Goal: Information Seeking & Learning: Learn about a topic

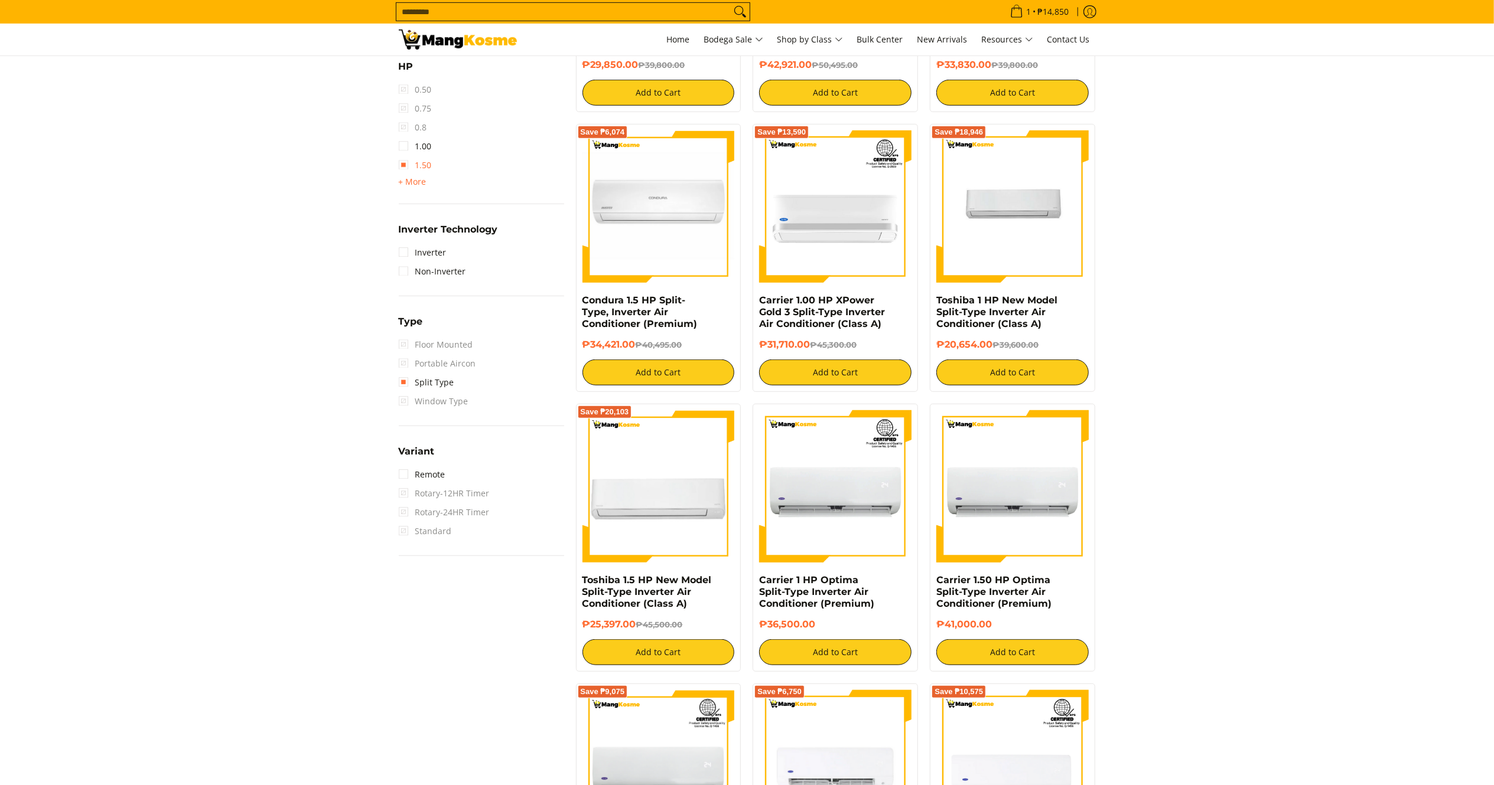
click at [425, 163] on link "1.50" at bounding box center [415, 165] width 33 height 19
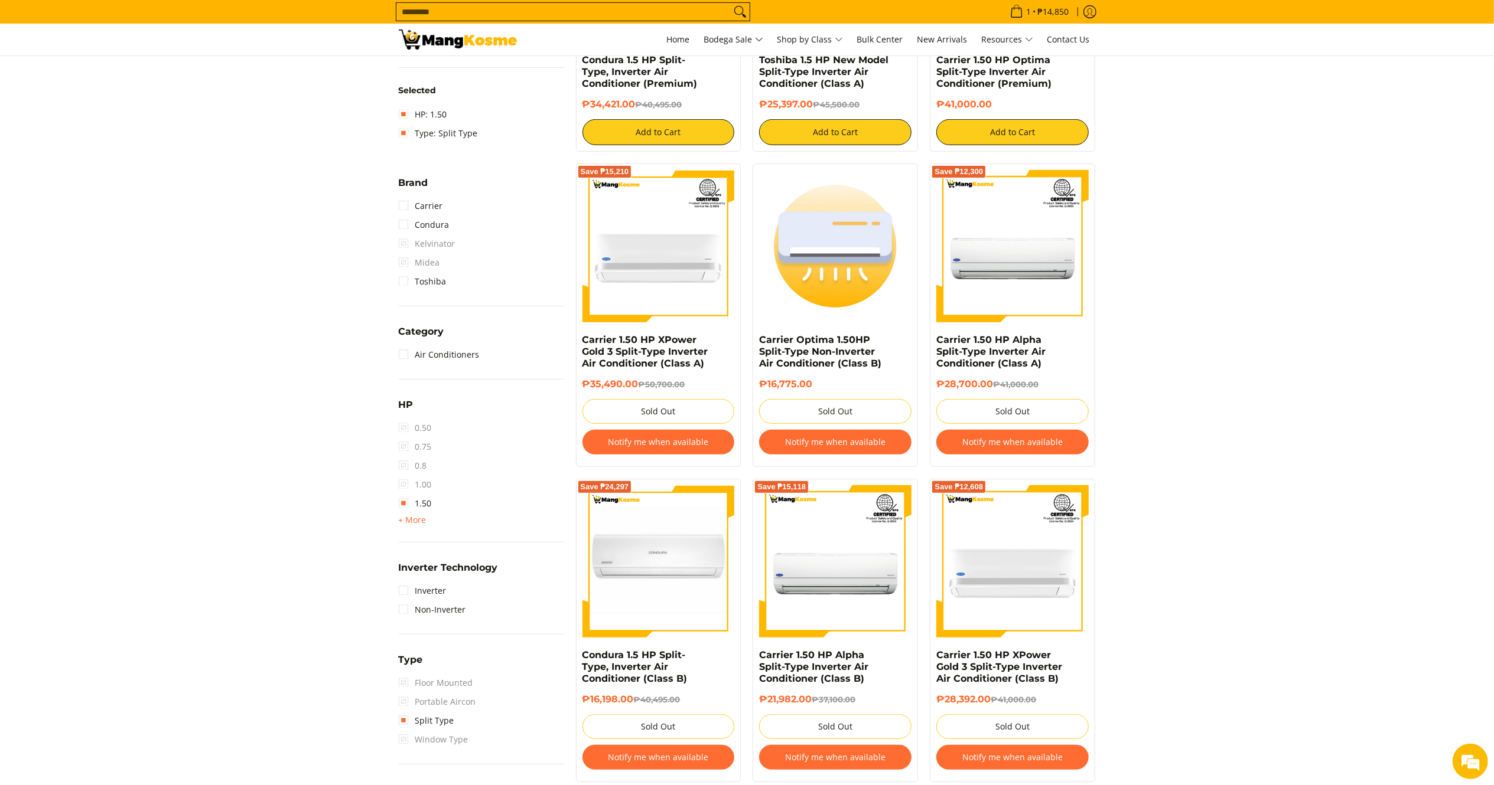
scroll to position [418, 0]
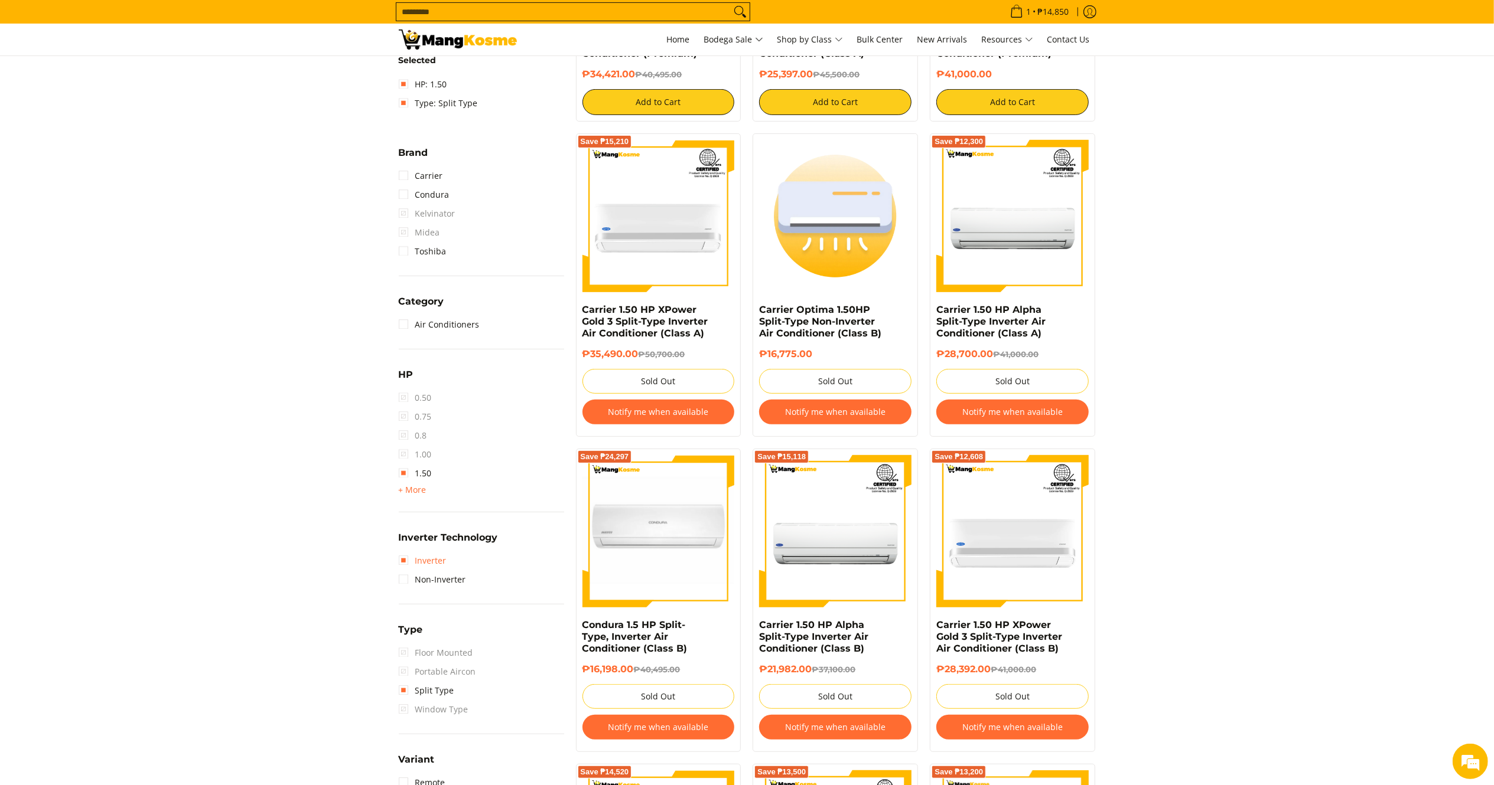
click at [445, 552] on link "Inverter" at bounding box center [423, 561] width 48 height 19
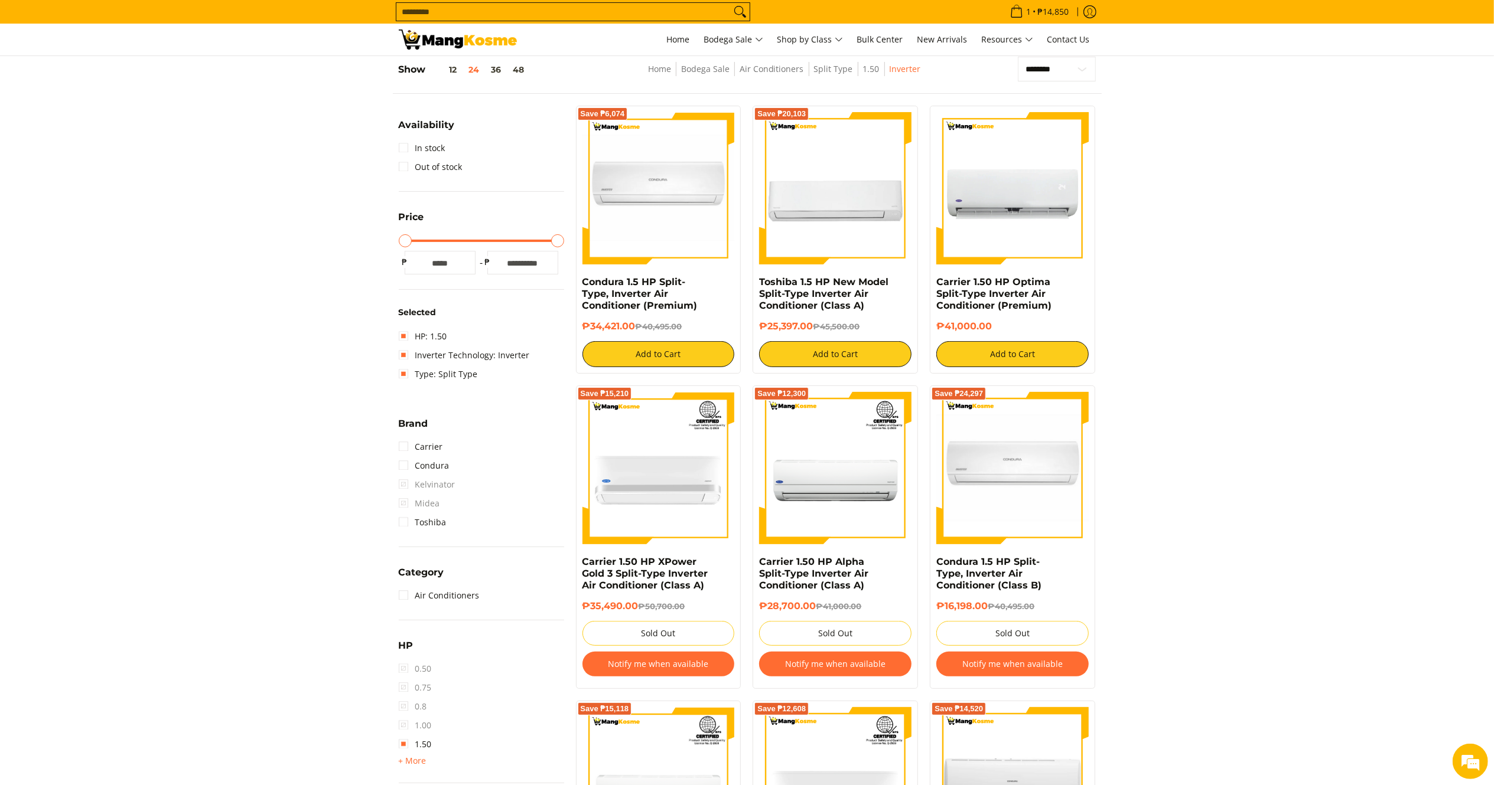
click at [1331, 402] on section "**********" at bounding box center [747, 688] width 1494 height 1287
click at [594, 22] on form "Search..." at bounding box center [573, 12] width 354 height 24
click at [594, 18] on input "Search..." at bounding box center [563, 12] width 334 height 18
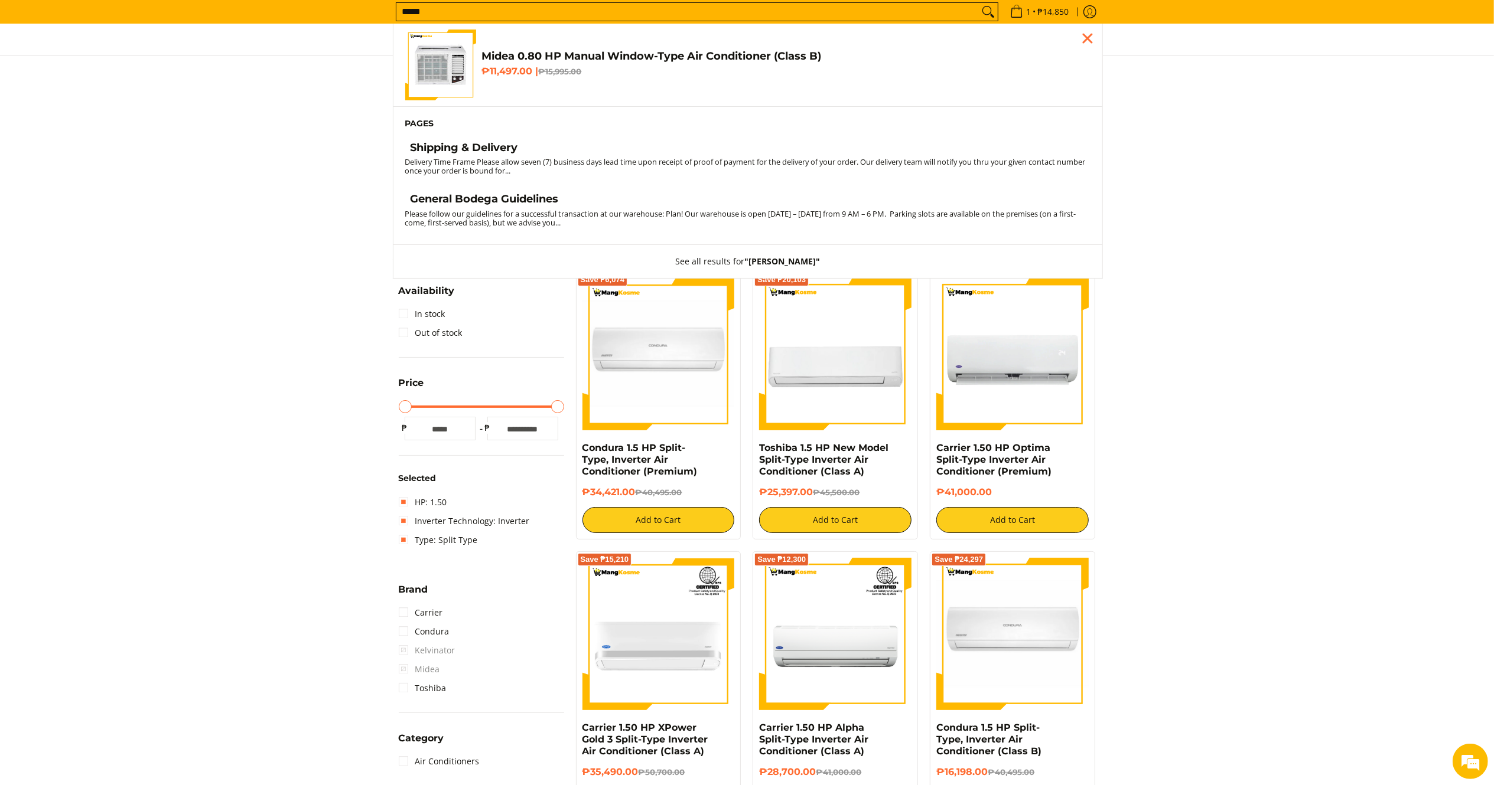
type input "*****"
click at [494, 150] on h4 "Shipping & Delivery" at bounding box center [463, 148] width 107 height 14
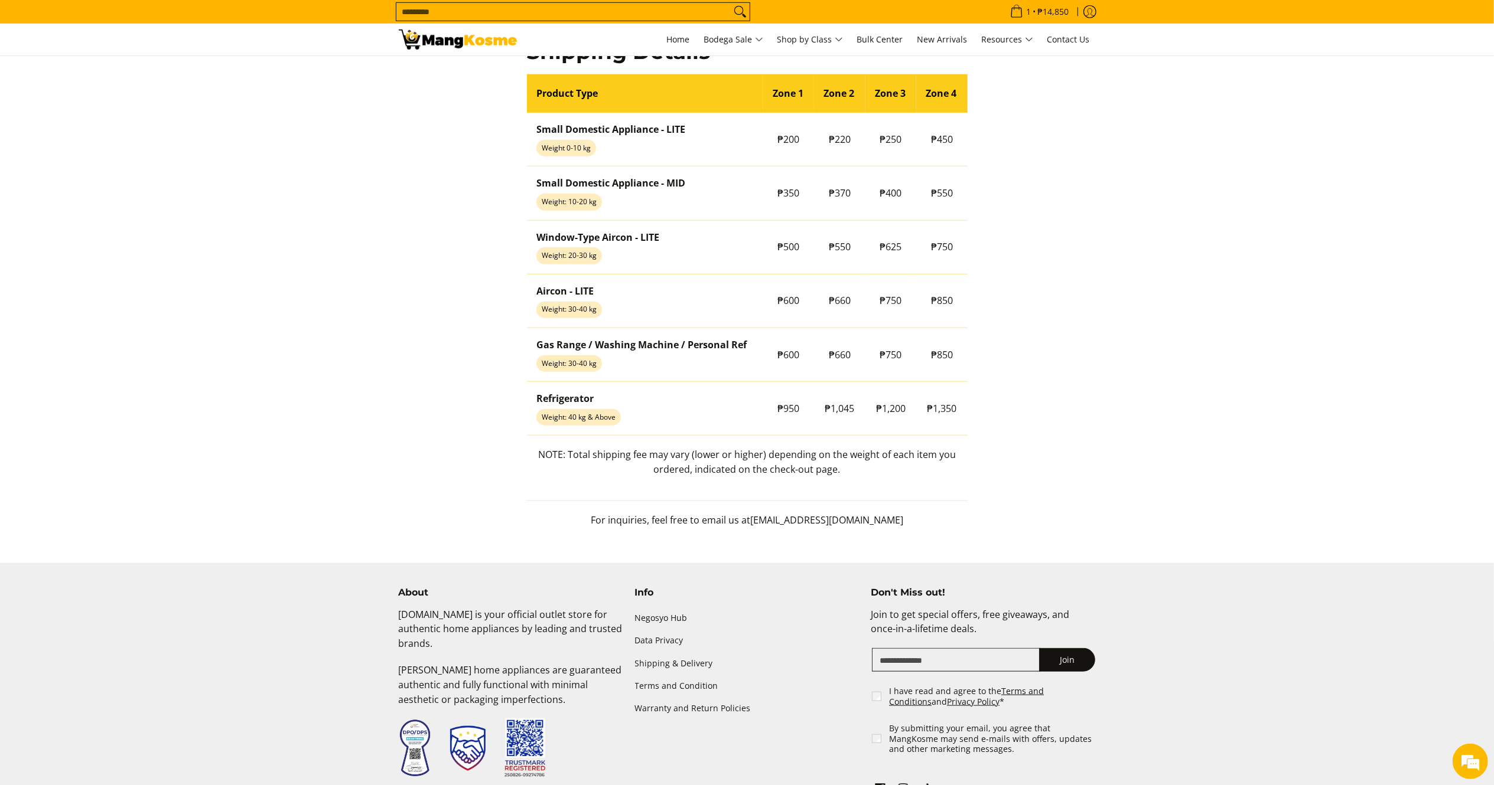
scroll to position [1010, 0]
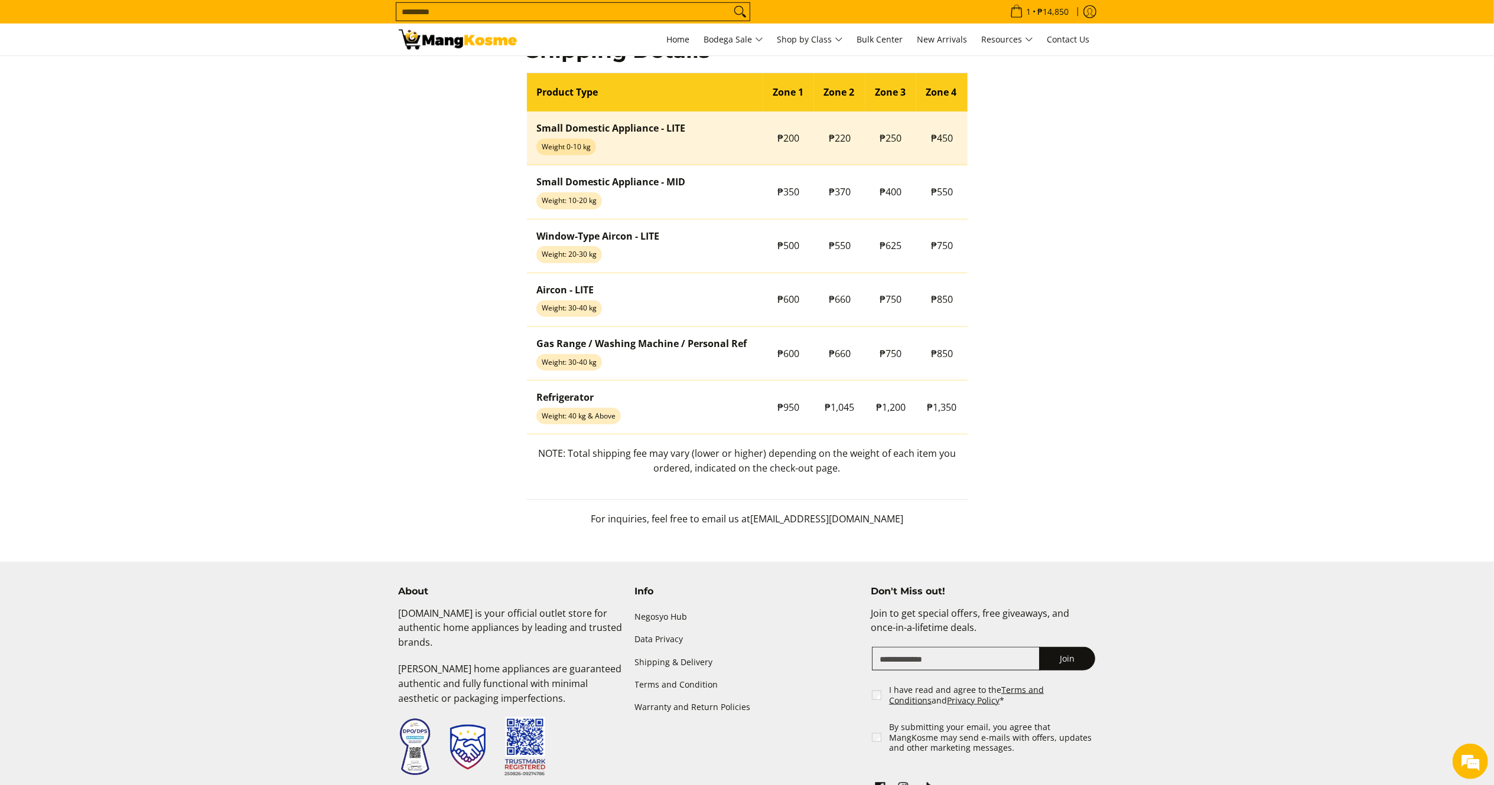
click at [793, 137] on td "₱200" at bounding box center [788, 139] width 51 height 54
click at [794, 137] on td "₱200" at bounding box center [788, 139] width 51 height 54
click at [793, 137] on td "₱200" at bounding box center [788, 139] width 51 height 54
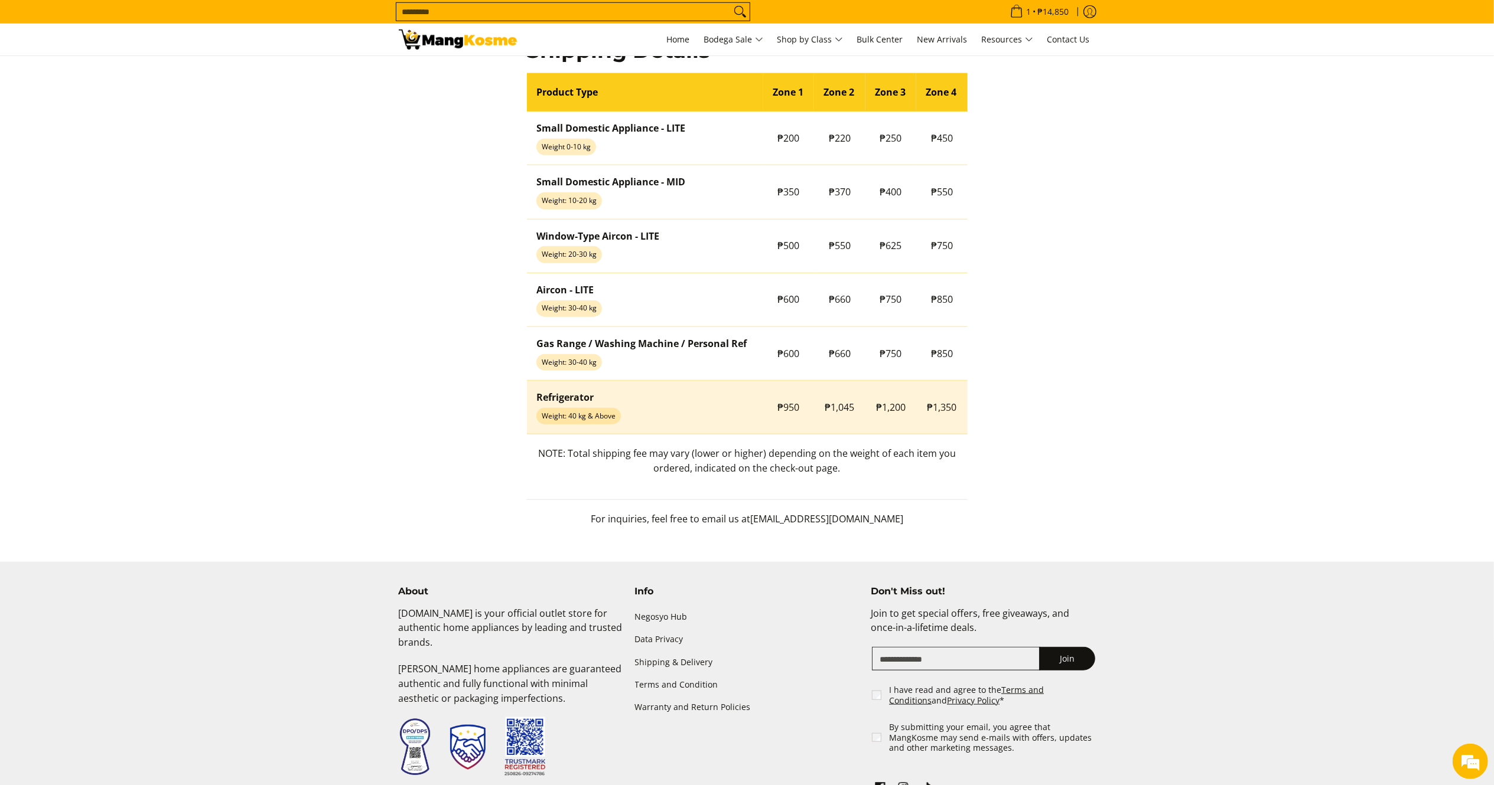
click at [790, 404] on span "₱950" at bounding box center [789, 407] width 22 height 13
copy tr "₱950"
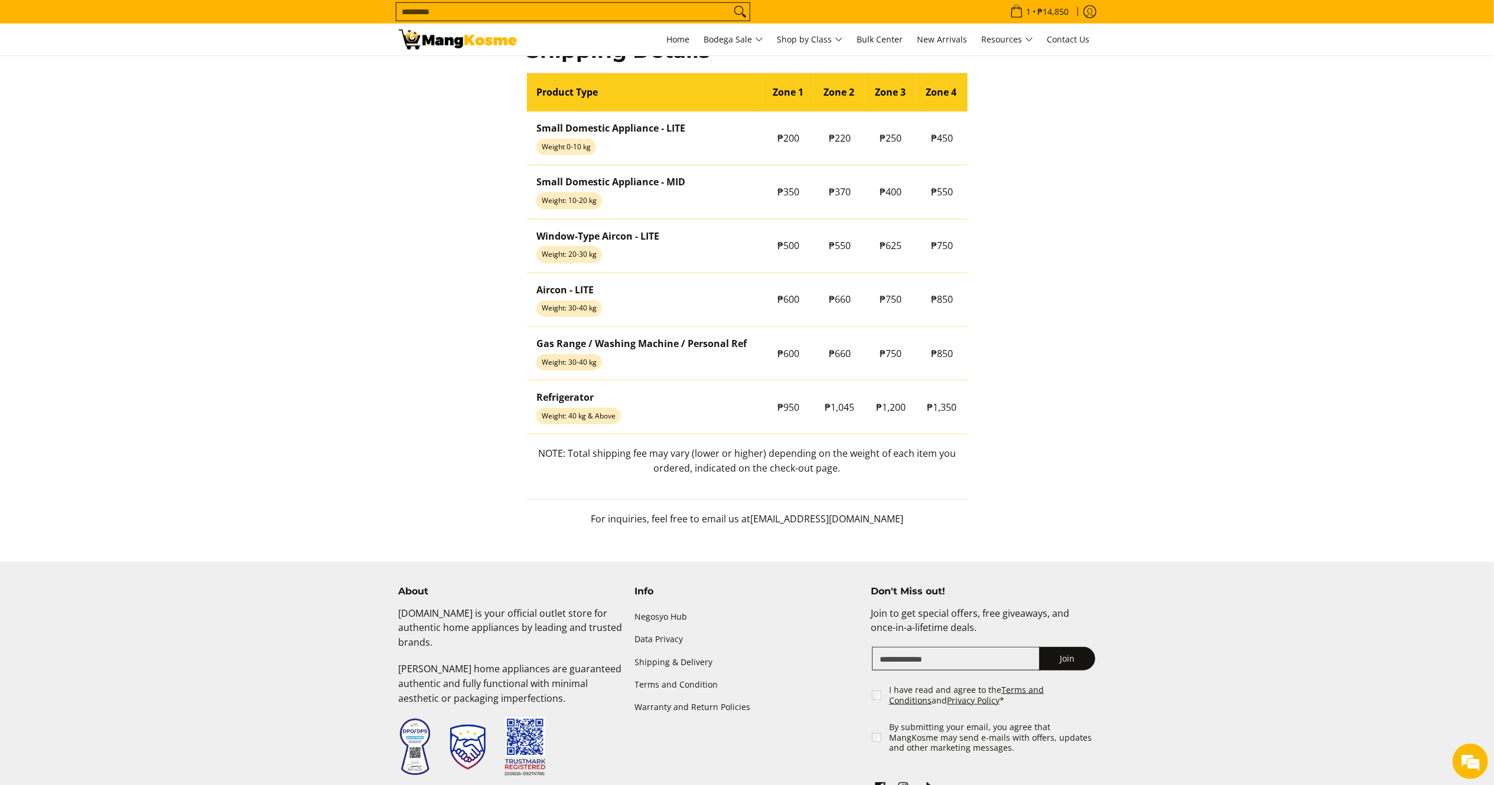
click at [726, 463] on p "NOTE: Total shipping fee may vary (lower or higher) depending on the weight of …" at bounding box center [746, 466] width 441 height 41
copy p "NOTE: Total shipping fee may vary (lower or higher) depending on the weight of …"
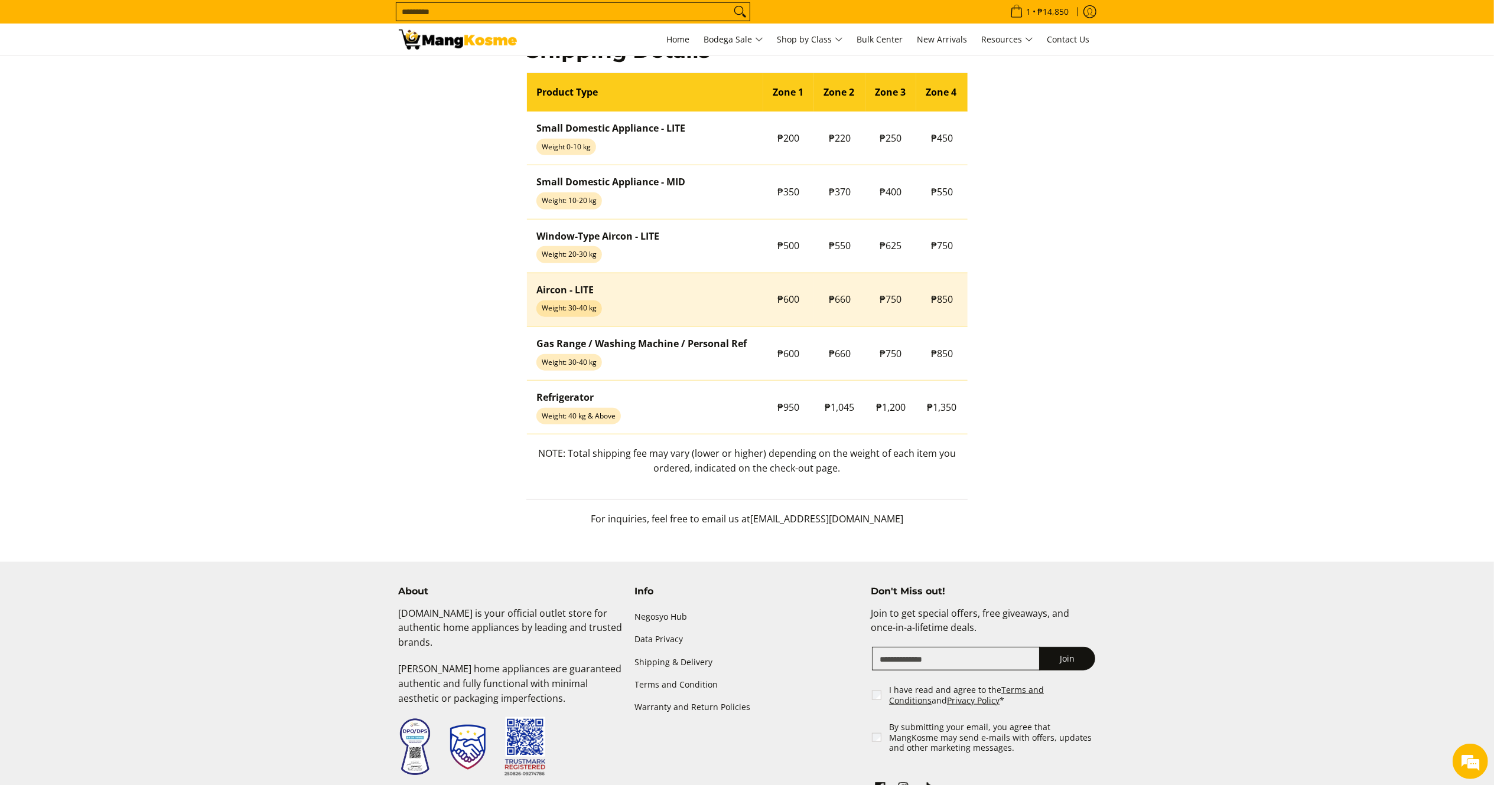
click at [917, 324] on tr "Aircon - LITE Weight: 30-40 kg ₱600 ₱660 ₱750 ₱850" at bounding box center [747, 300] width 441 height 54
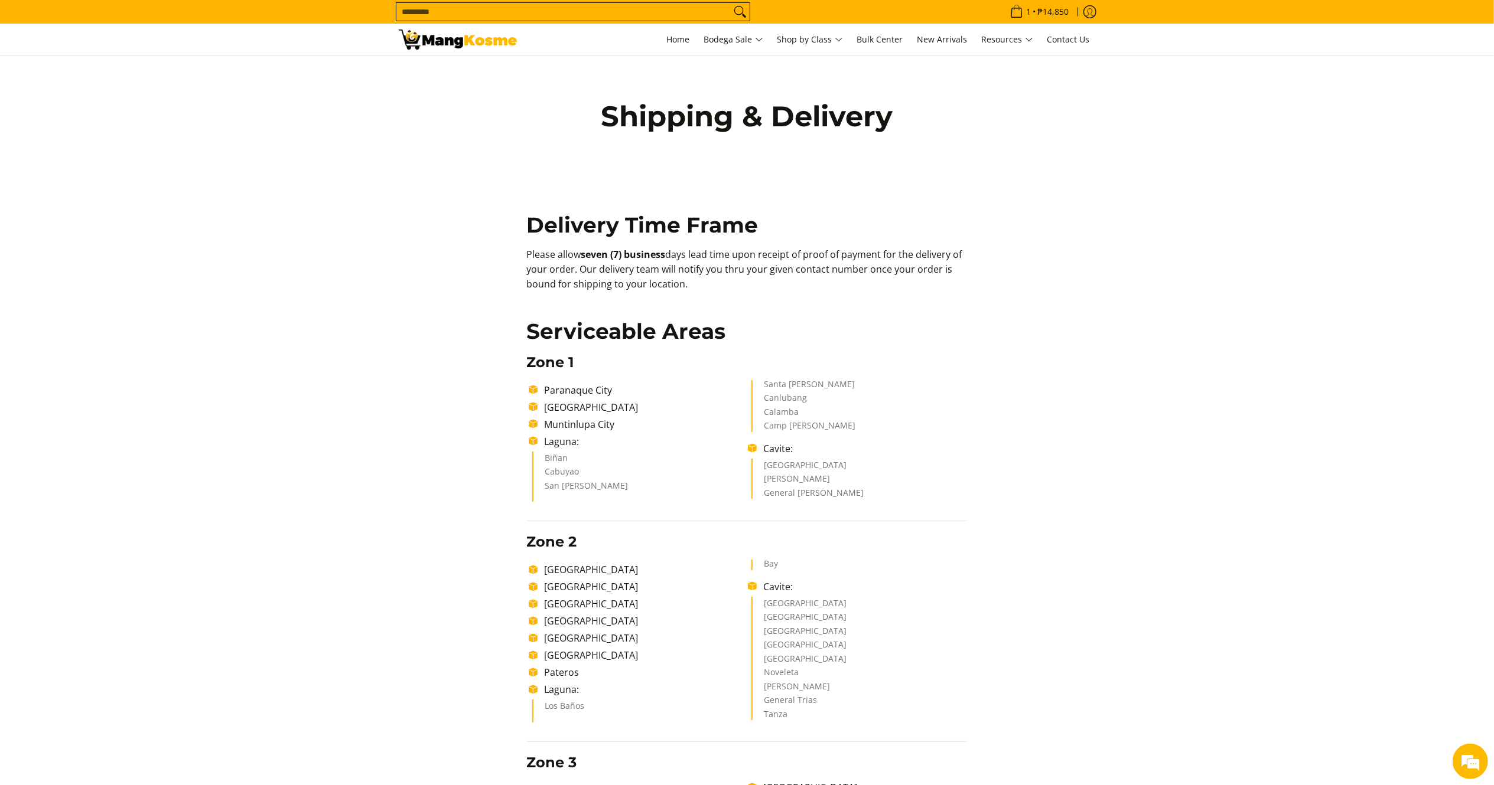
scroll to position [0, 0]
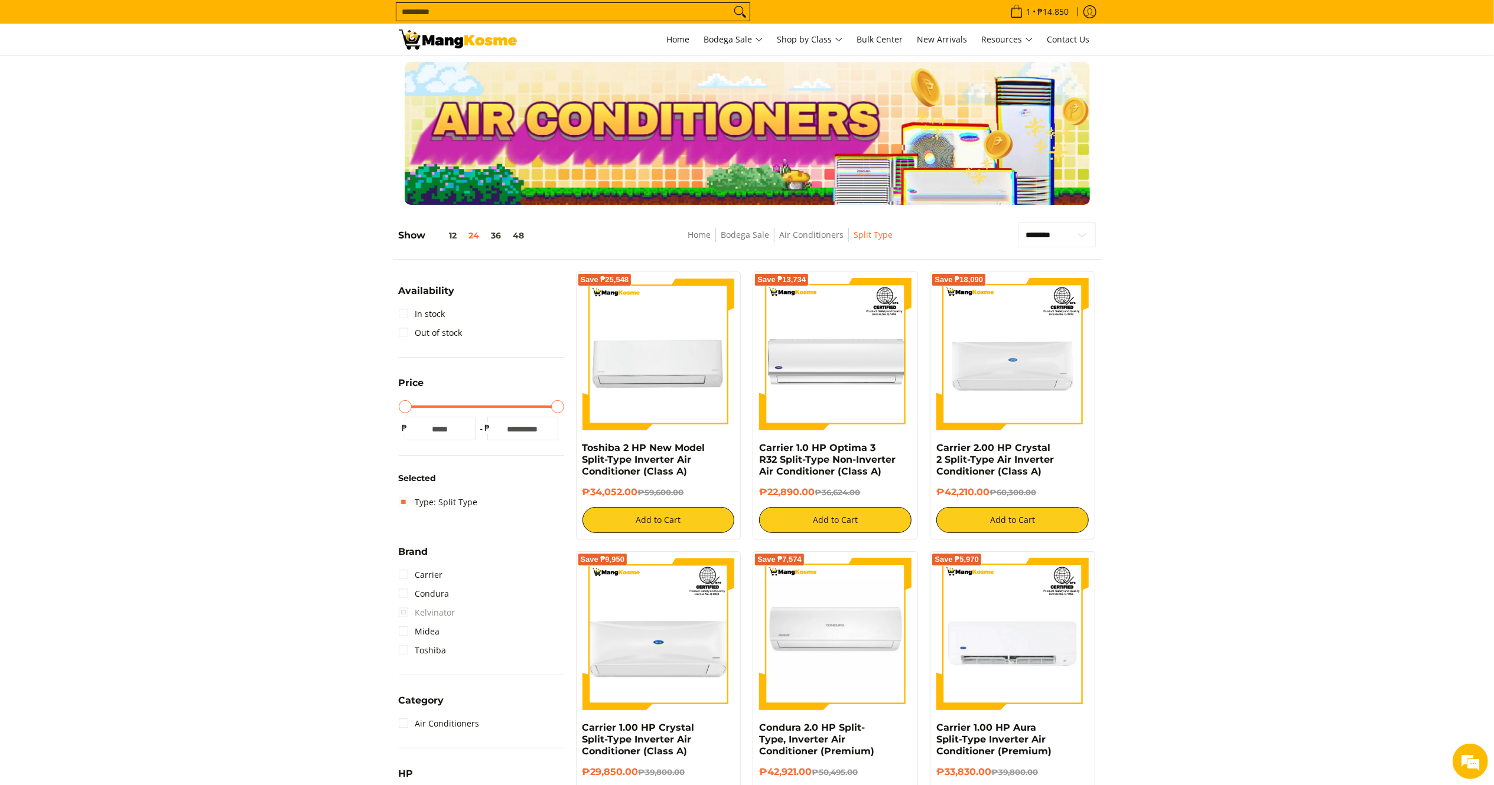
click at [485, 56] on div "1 Log in" at bounding box center [747, 40] width 1494 height 32
click at [478, 47] on img at bounding box center [458, 40] width 118 height 20
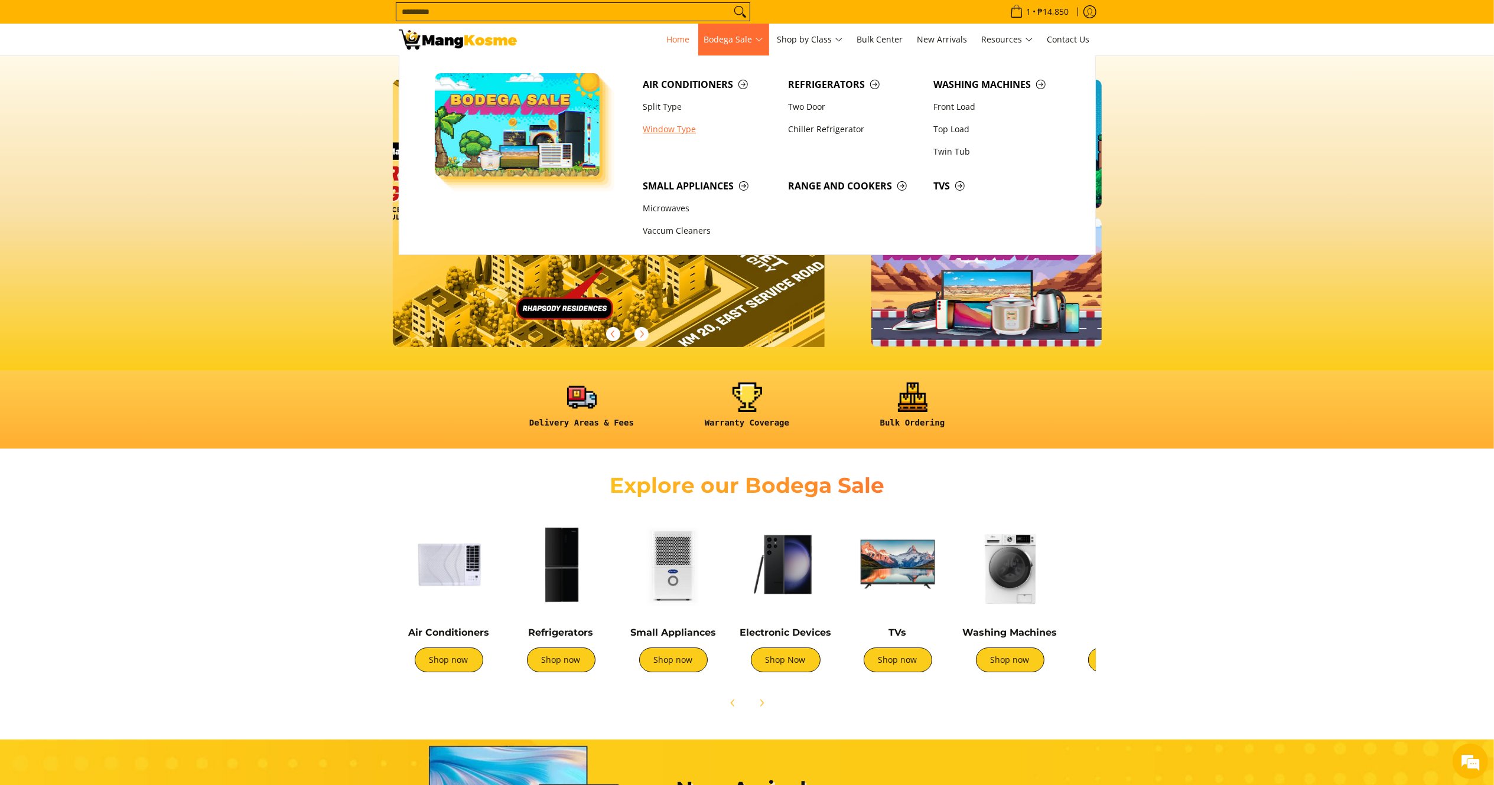
click at [669, 128] on link "Window Type" at bounding box center [709, 129] width 145 height 22
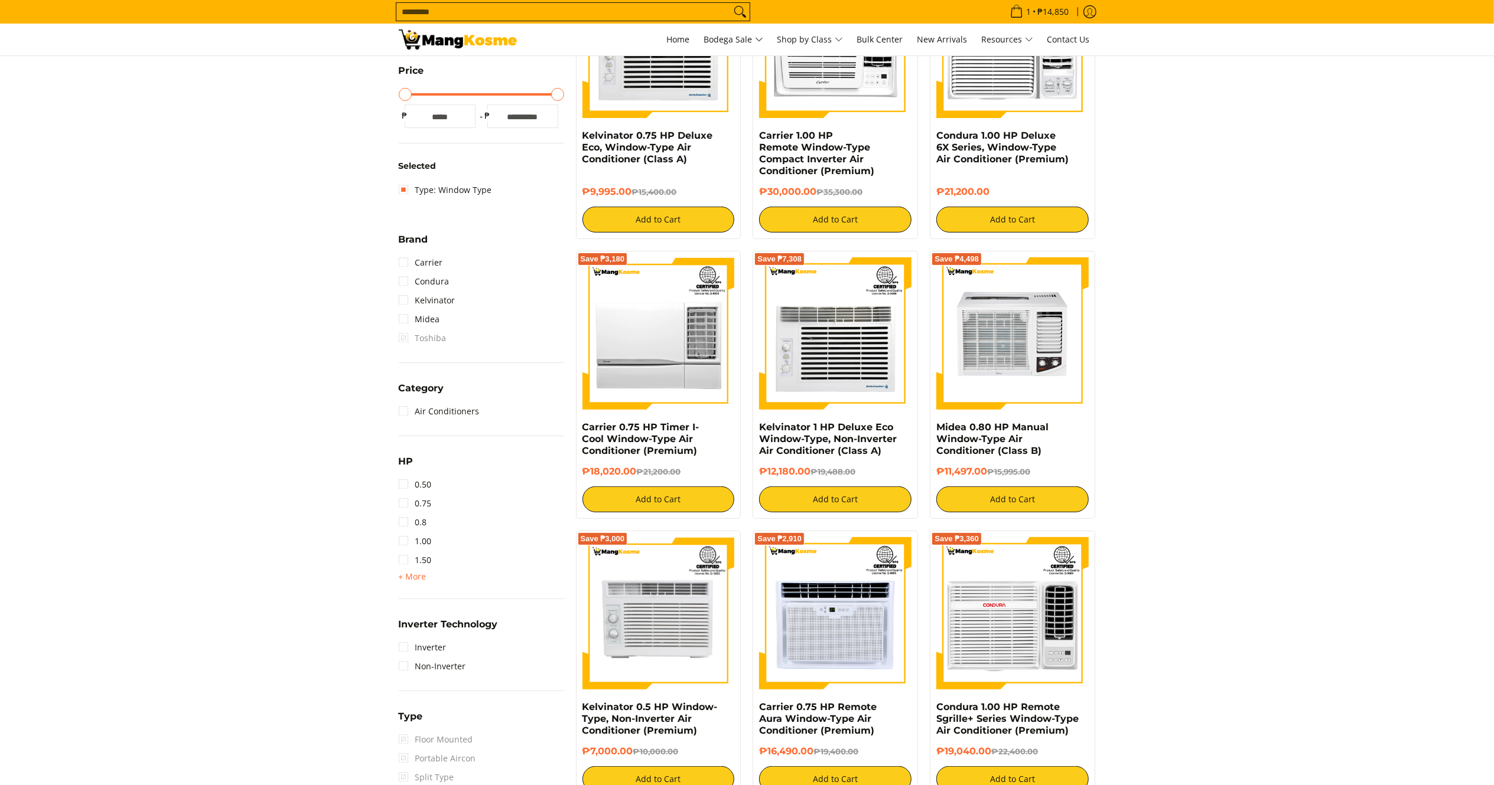
scroll to position [312, 0]
click at [409, 570] on span "+ More - Less" at bounding box center [413, 577] width 28 height 14
click at [416, 599] on link "2.50" at bounding box center [415, 598] width 33 height 19
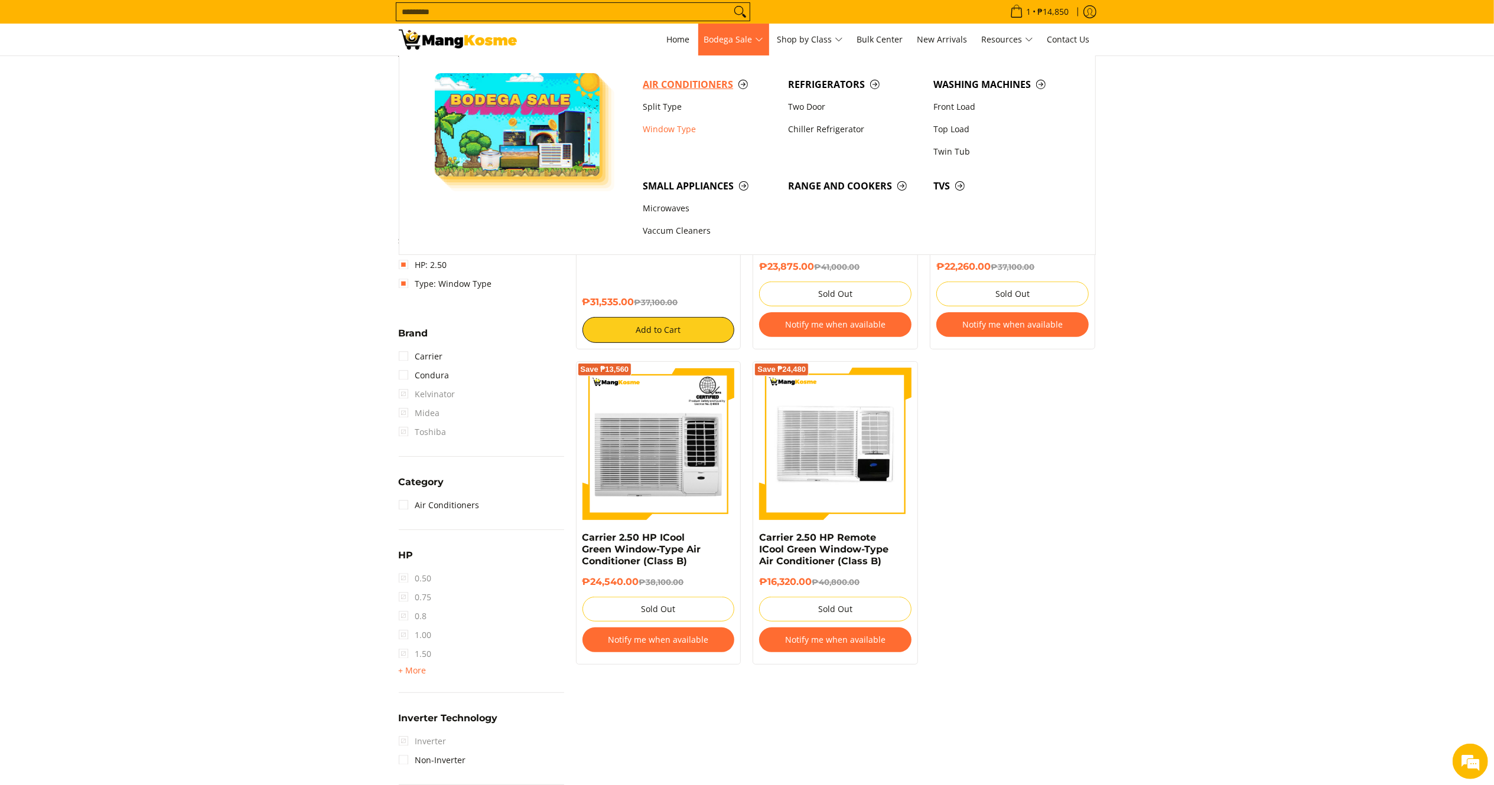
click at [695, 80] on span "Air Conditioners" at bounding box center [709, 84] width 133 height 15
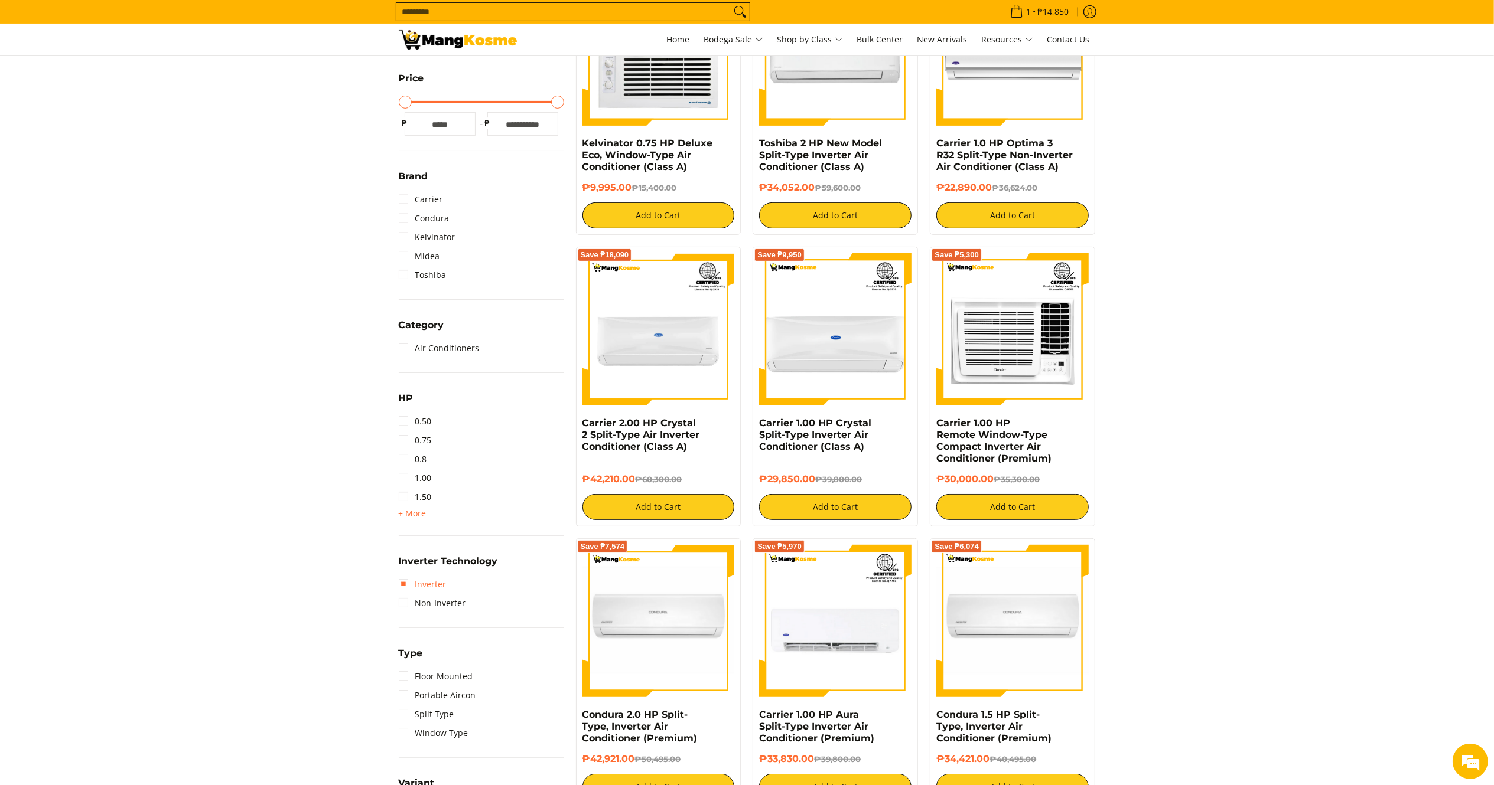
click at [416, 585] on link "Inverter" at bounding box center [423, 584] width 48 height 19
